Goal: Information Seeking & Learning: Compare options

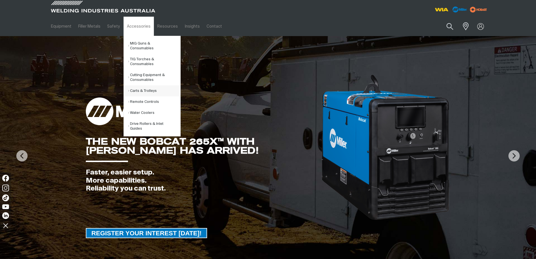
click at [138, 87] on link "Carts & Trolleys" at bounding box center [154, 90] width 52 height 11
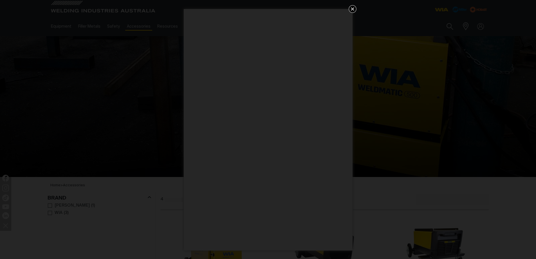
click at [437, 194] on div "Get 5 WIA Welding Guides Free!" at bounding box center [268, 129] width 536 height 259
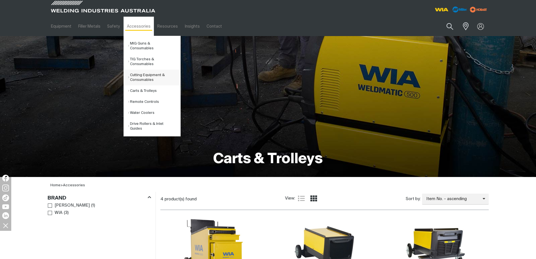
click at [140, 70] on link "Cutting Equipment & Consumables" at bounding box center [154, 77] width 52 height 16
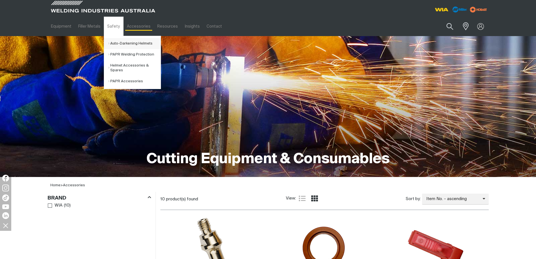
click at [115, 42] on link "Auto-Darkening Helmets" at bounding box center [134, 43] width 52 height 11
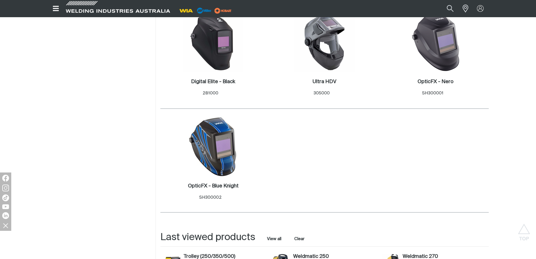
scroll to position [394, 0]
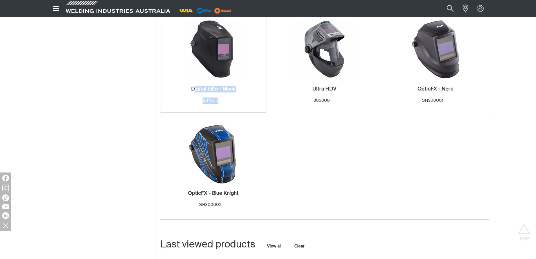
drag, startPoint x: 208, startPoint y: 97, endPoint x: 194, endPoint y: 97, distance: 14.7
click at [194, 97] on div "Digital Elite - Black . Item No. 281000" at bounding box center [213, 95] width 44 height 18
click at [235, 104] on div "Digital Elite - Black . Item No. 281000" at bounding box center [213, 96] width 100 height 24
drag, startPoint x: 224, startPoint y: 101, endPoint x: 202, endPoint y: 98, distance: 22.6
click at [202, 98] on div "Digital Elite - Black . Item No. 281000" at bounding box center [213, 95] width 44 height 18
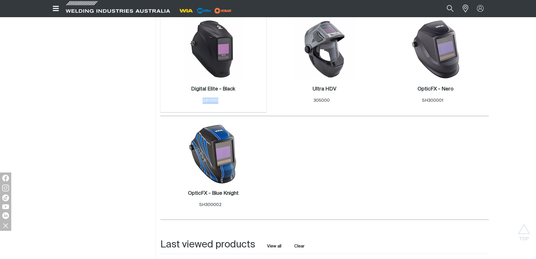
copy span "281000"
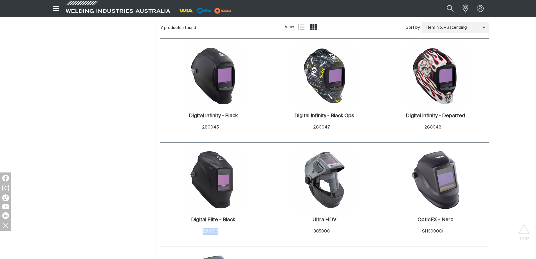
scroll to position [253, 0]
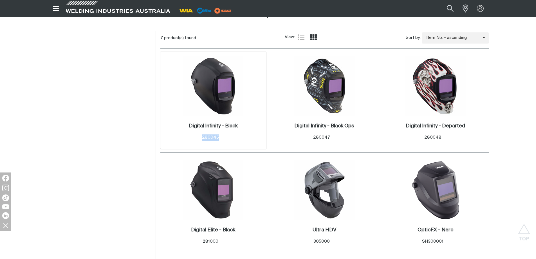
drag, startPoint x: 224, startPoint y: 137, endPoint x: 202, endPoint y: 137, distance: 21.7
click at [202, 137] on div "Digital Infinity - Black . Item No. 280045" at bounding box center [213, 132] width 49 height 18
copy span "280045"
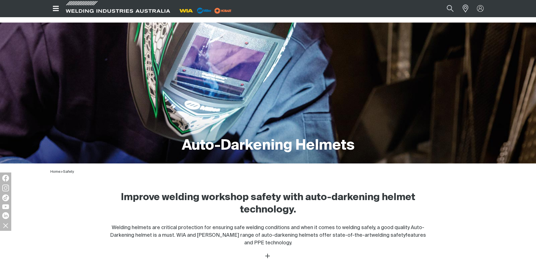
scroll to position [0, 0]
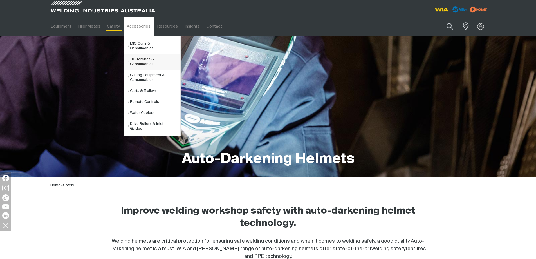
click at [140, 54] on link "TIG Torches & Consumables" at bounding box center [154, 62] width 52 height 16
